Goal: Task Accomplishment & Management: Use online tool/utility

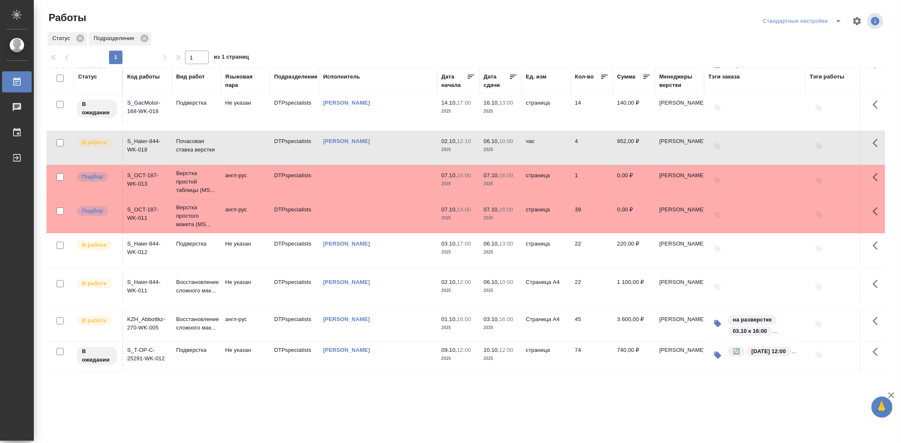
scroll to position [175, 0]
click at [157, 311] on td "KZH_Abbottkz-270-WK-005" at bounding box center [147, 326] width 49 height 30
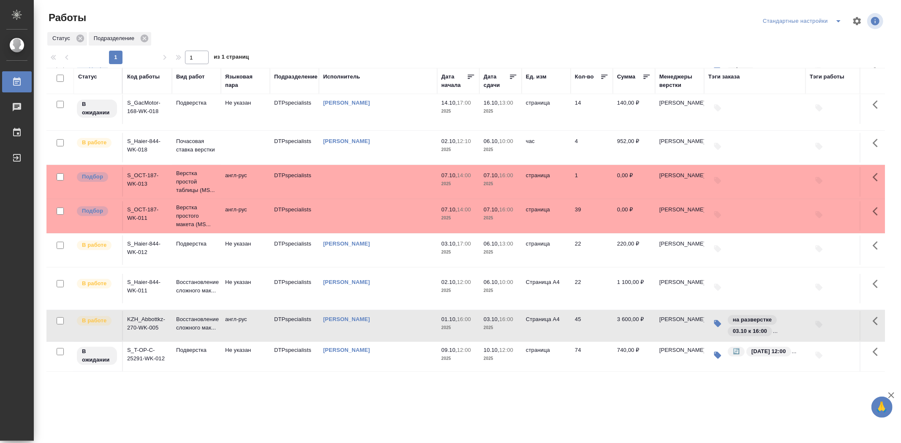
click at [157, 311] on td "KZH_Abbottkz-270-WK-005" at bounding box center [147, 326] width 49 height 30
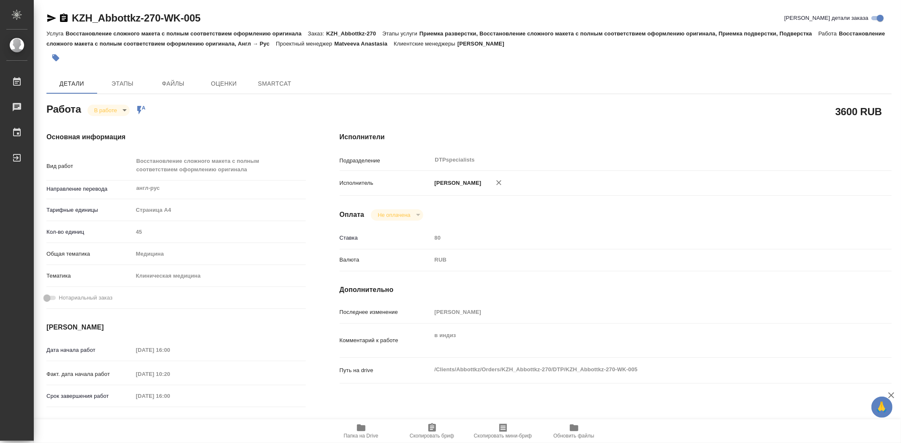
type textarea "x"
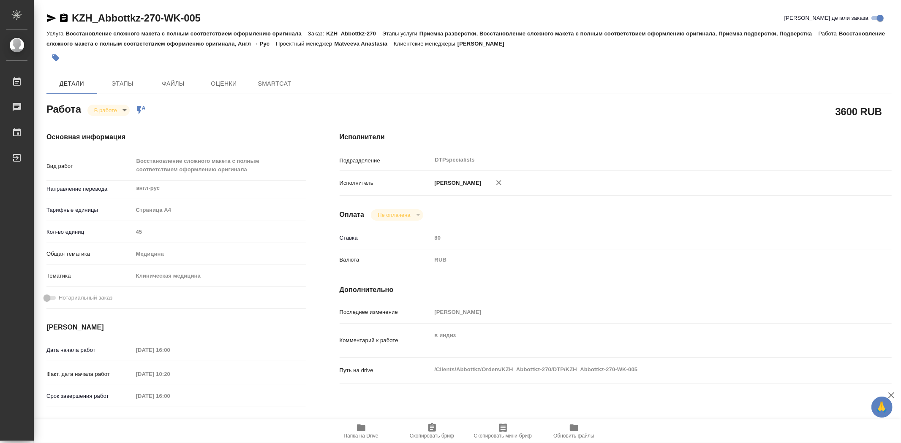
type textarea "x"
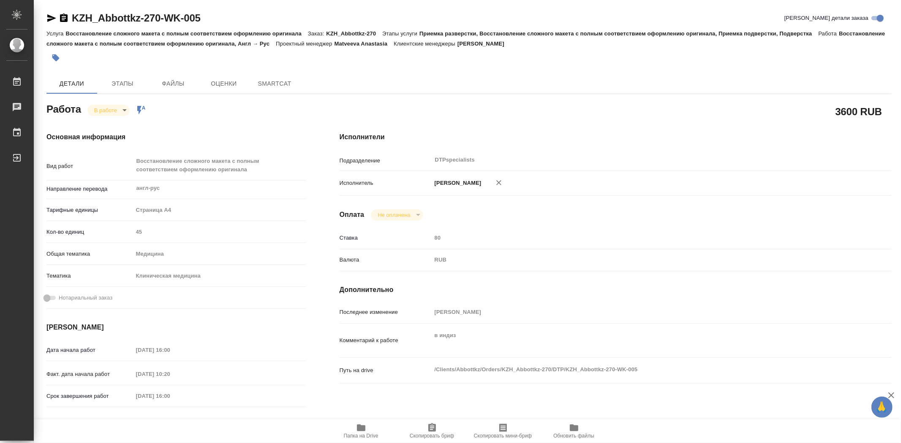
type textarea "x"
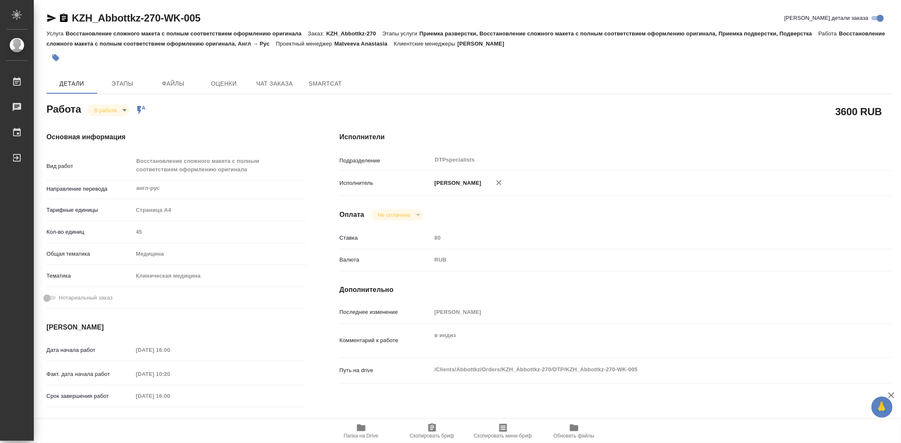
type textarea "x"
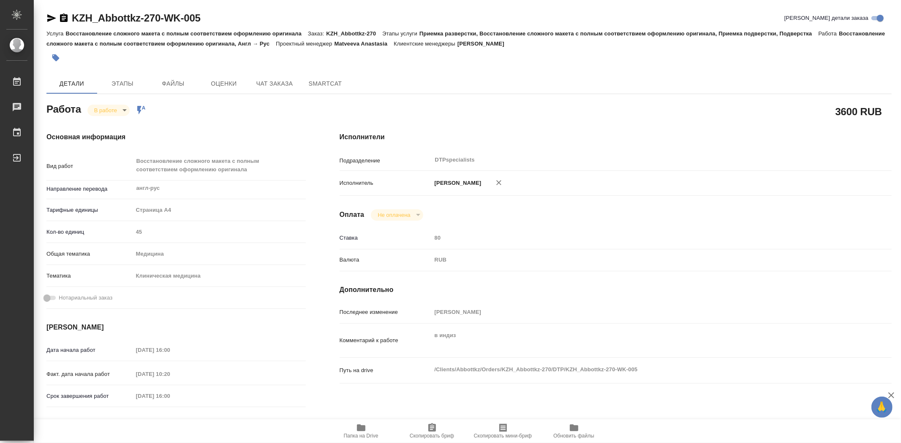
click at [360, 434] on span "Папка на Drive" at bounding box center [361, 436] width 35 height 6
type textarea "x"
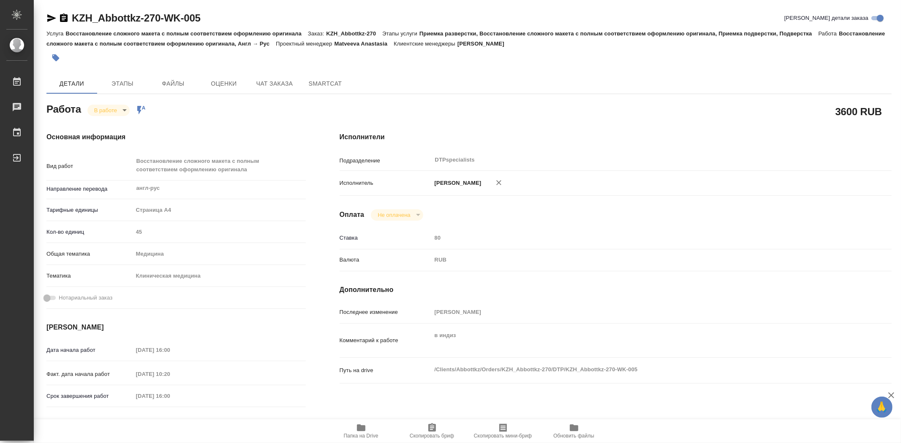
type textarea "x"
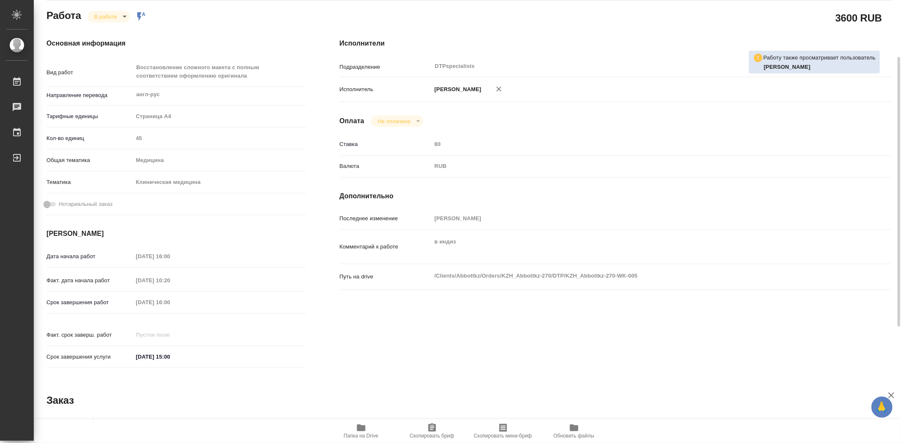
click at [364, 434] on span "Папка на Drive" at bounding box center [361, 436] width 35 height 6
